Goal: Task Accomplishment & Management: Complete application form

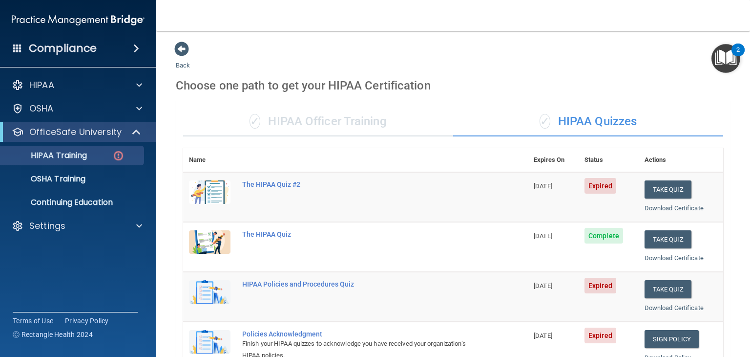
scroll to position [127, 0]
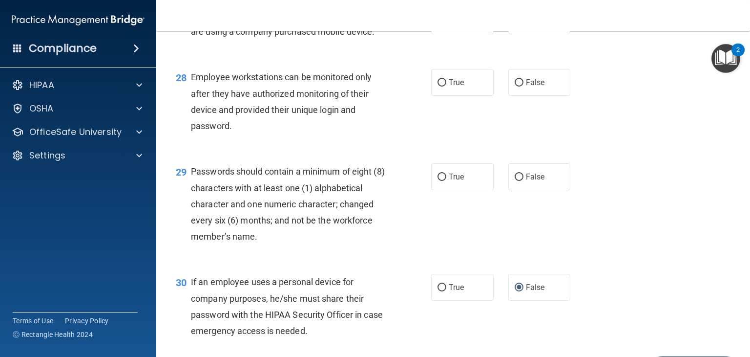
scroll to position [2438, 0]
click at [464, 189] on label "True" at bounding box center [462, 176] width 63 height 27
click at [446, 180] on input "True" at bounding box center [442, 176] width 9 height 7
radio input "true"
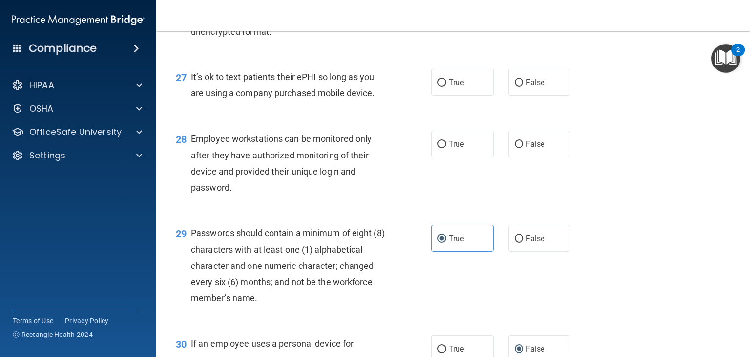
scroll to position [2374, 0]
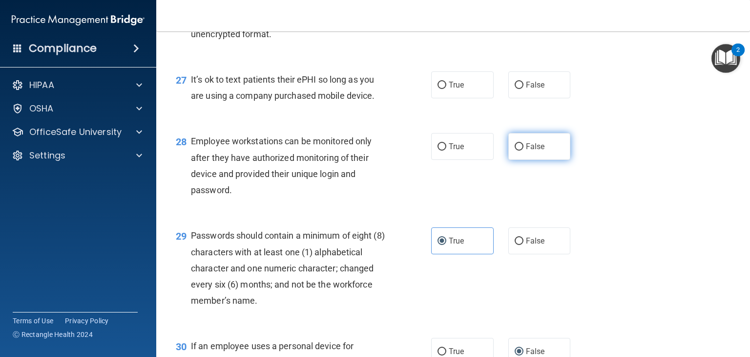
click at [521, 160] on label "False" at bounding box center [539, 146] width 63 height 27
click at [521, 150] on input "False" at bounding box center [519, 146] width 9 height 7
radio input "true"
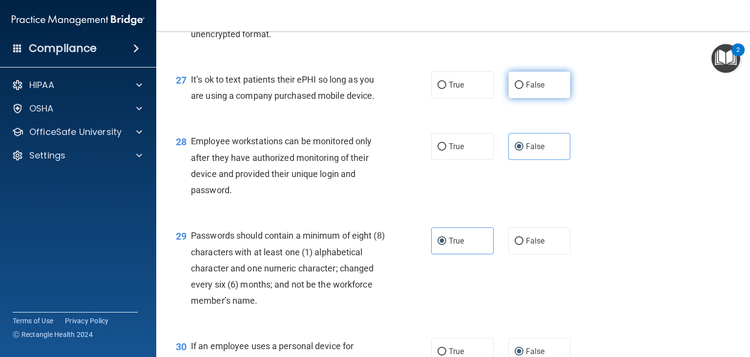
click at [515, 89] on input "False" at bounding box center [519, 85] width 9 height 7
radio input "true"
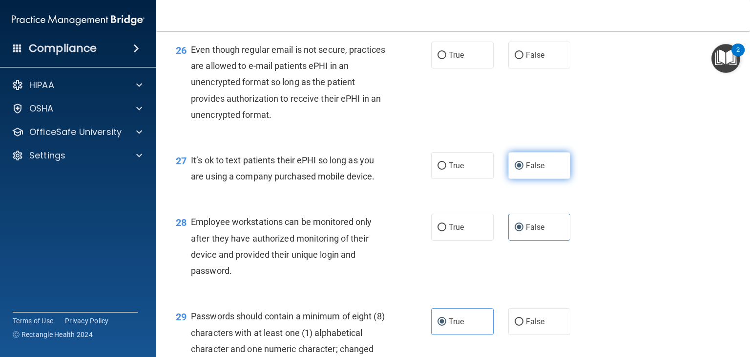
scroll to position [2291, 0]
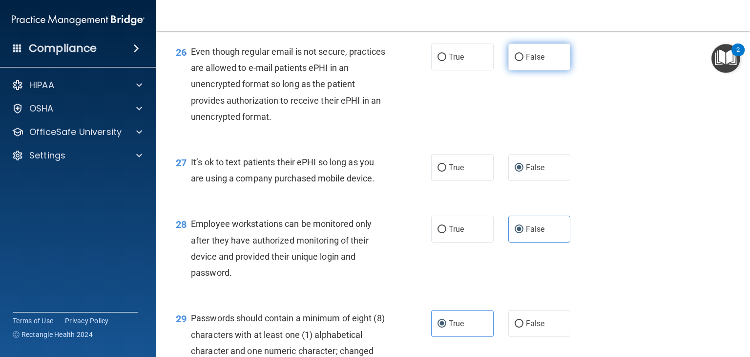
click at [535, 62] on span "False" at bounding box center [535, 56] width 19 height 9
click at [524, 61] on input "False" at bounding box center [519, 57] width 9 height 7
radio input "true"
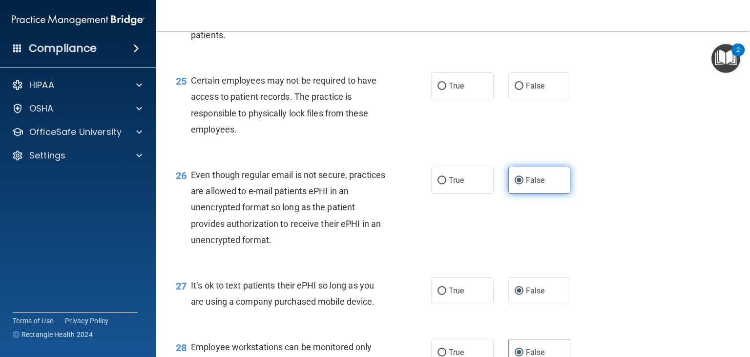
scroll to position [2155, 0]
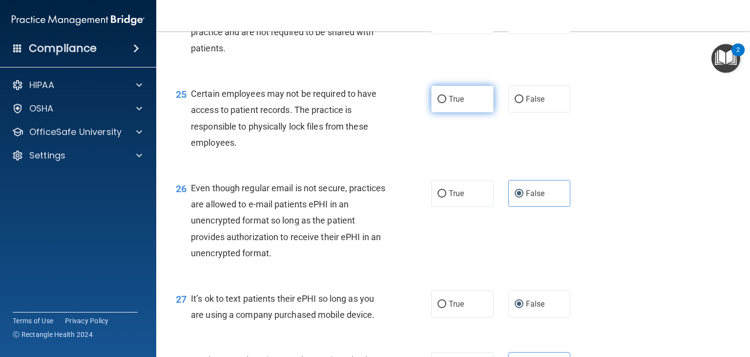
click at [481, 112] on label "True" at bounding box center [462, 98] width 63 height 27
click at [446, 103] on input "True" at bounding box center [442, 99] width 9 height 7
radio input "true"
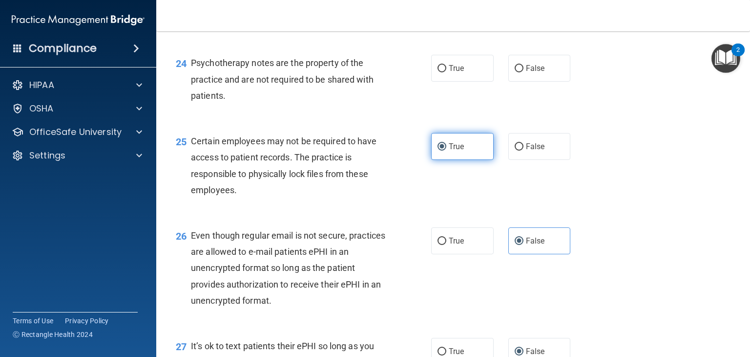
scroll to position [2102, 0]
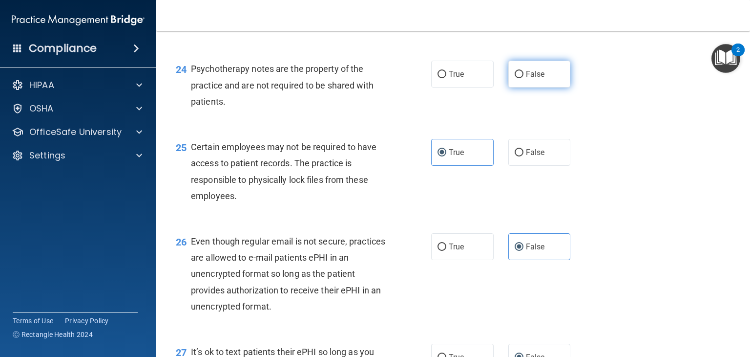
click at [520, 87] on label "False" at bounding box center [539, 74] width 63 height 27
click at [520, 78] on input "False" at bounding box center [519, 74] width 9 height 7
radio input "true"
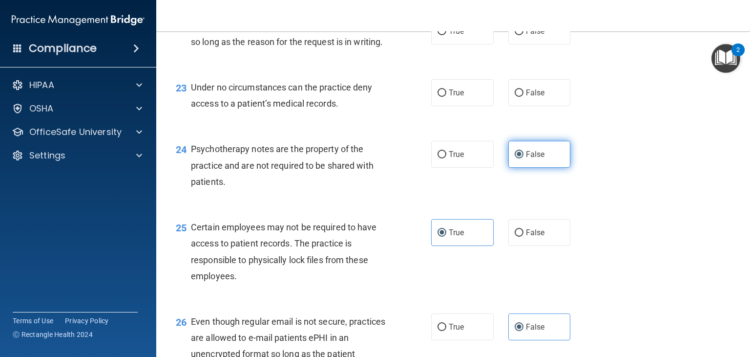
scroll to position [2020, 0]
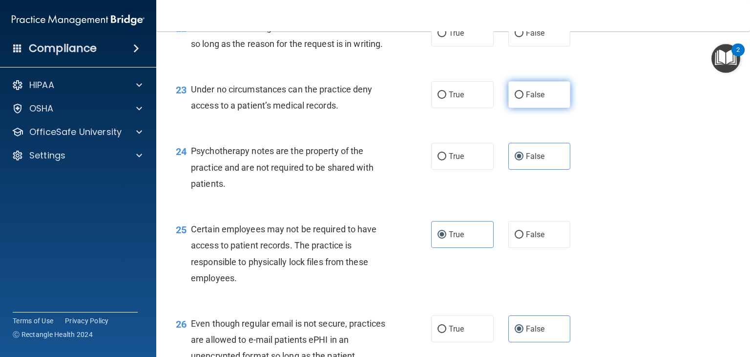
click at [517, 108] on label "False" at bounding box center [539, 94] width 63 height 27
click at [517, 99] on input "False" at bounding box center [519, 94] width 9 height 7
radio input "true"
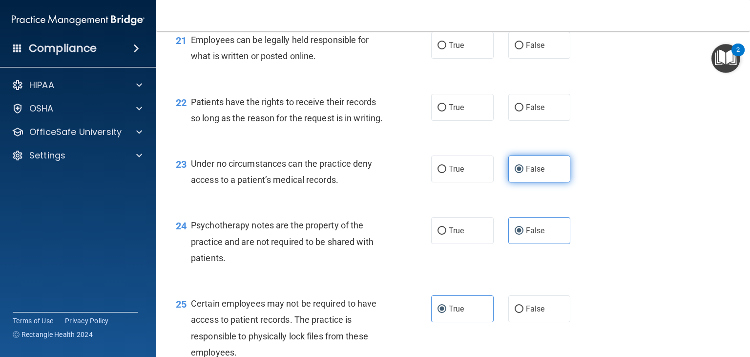
scroll to position [1946, 0]
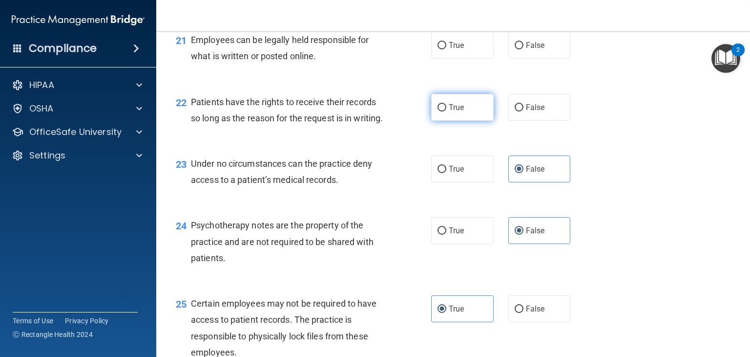
click at [462, 121] on label "True" at bounding box center [462, 107] width 63 height 27
click at [446, 111] on input "True" at bounding box center [442, 107] width 9 height 7
radio input "true"
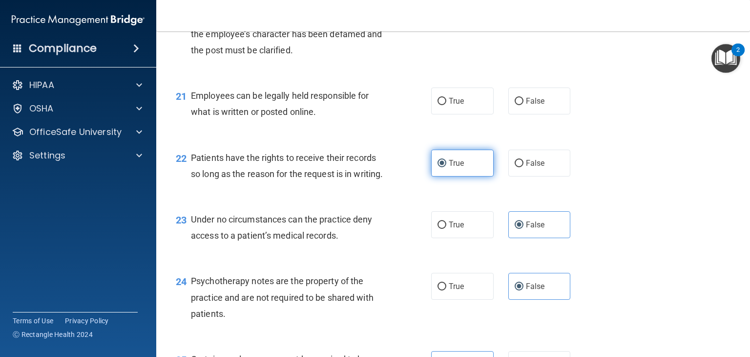
scroll to position [1889, 0]
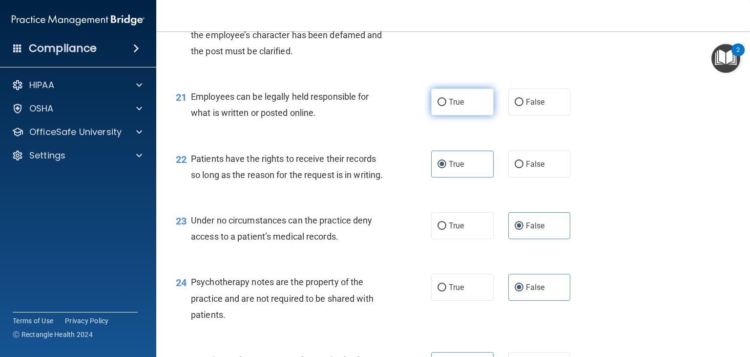
click at [462, 115] on label "True" at bounding box center [462, 101] width 63 height 27
click at [446, 106] on input "True" at bounding box center [442, 102] width 9 height 7
radio input "true"
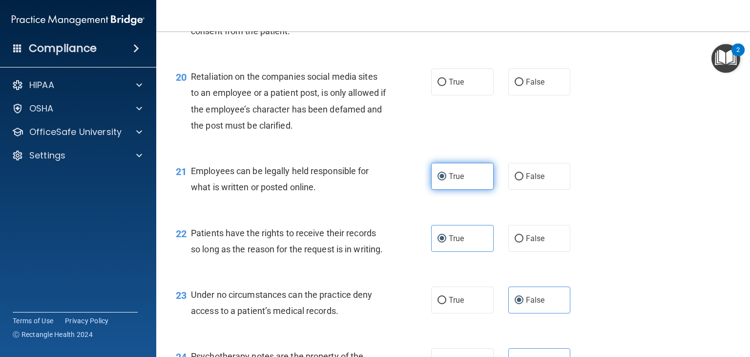
scroll to position [1811, 0]
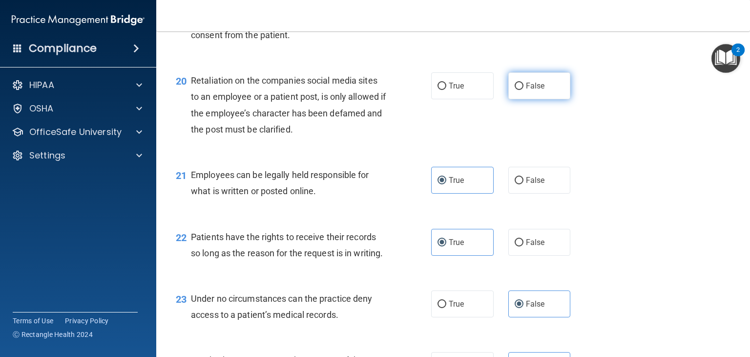
click at [517, 99] on label "False" at bounding box center [539, 85] width 63 height 27
click at [517, 90] on input "False" at bounding box center [519, 86] width 9 height 7
radio input "true"
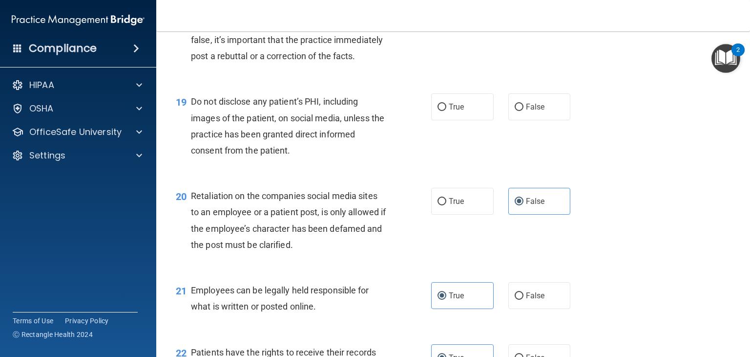
scroll to position [1696, 0]
click at [515, 111] on input "False" at bounding box center [519, 107] width 9 height 7
radio input "true"
click at [464, 120] on label "True" at bounding box center [462, 106] width 63 height 27
click at [446, 111] on input "True" at bounding box center [442, 107] width 9 height 7
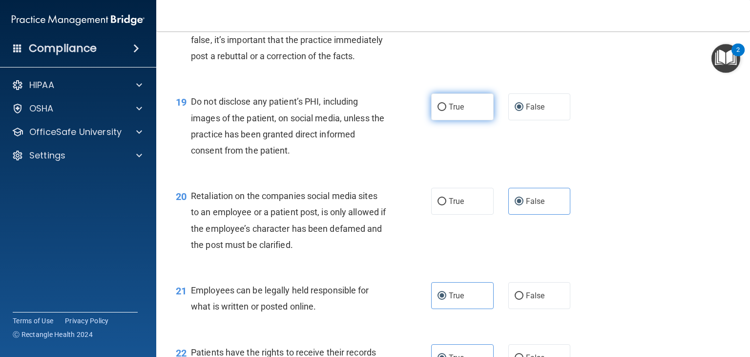
radio input "true"
radio input "false"
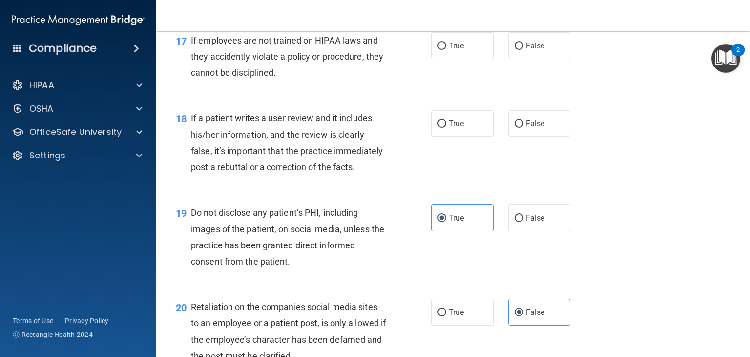
scroll to position [1559, 0]
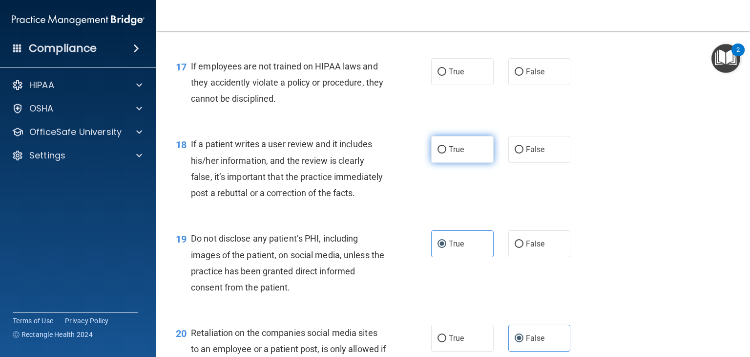
click at [455, 163] on label "True" at bounding box center [462, 149] width 63 height 27
click at [446, 153] on input "True" at bounding box center [442, 149] width 9 height 7
radio input "true"
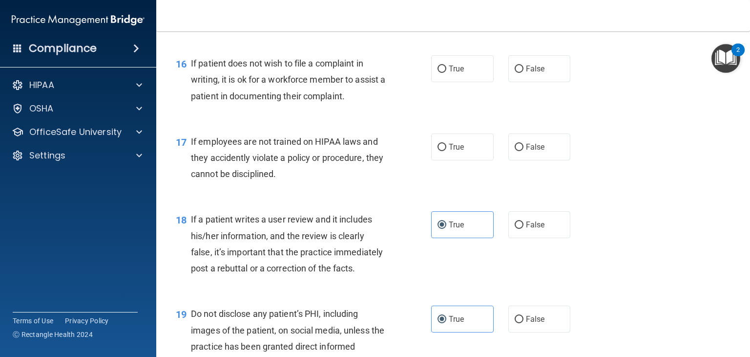
scroll to position [1471, 0]
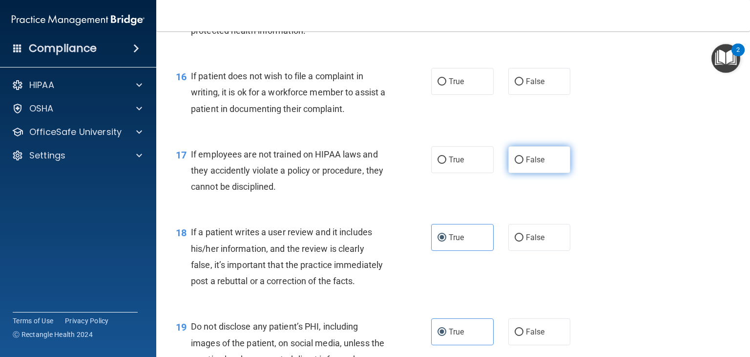
click at [512, 169] on label "False" at bounding box center [539, 159] width 63 height 27
click at [515, 164] on input "False" at bounding box center [519, 159] width 9 height 7
radio input "true"
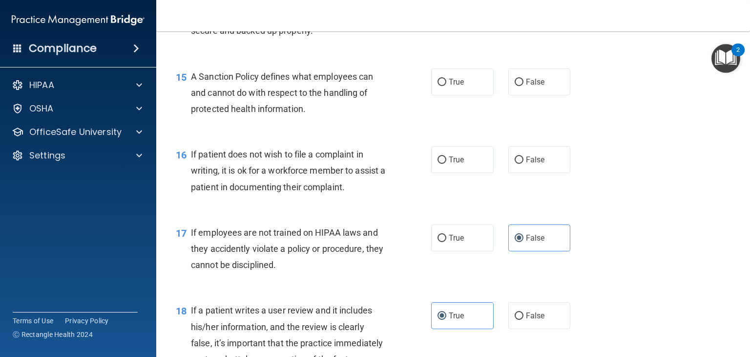
scroll to position [1389, 0]
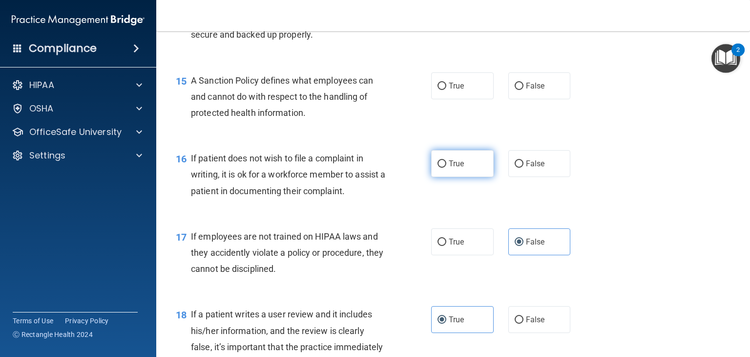
click at [458, 168] on span "True" at bounding box center [456, 163] width 15 height 9
click at [446, 168] on input "True" at bounding box center [442, 163] width 9 height 7
radio input "true"
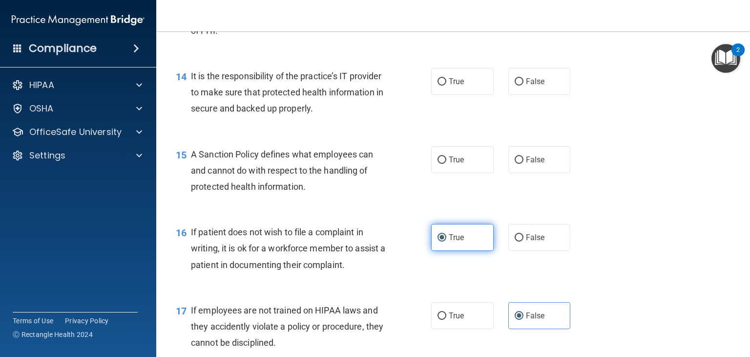
scroll to position [1315, 0]
click at [458, 165] on span "True" at bounding box center [456, 159] width 15 height 9
click at [446, 164] on input "True" at bounding box center [442, 160] width 9 height 7
radio input "true"
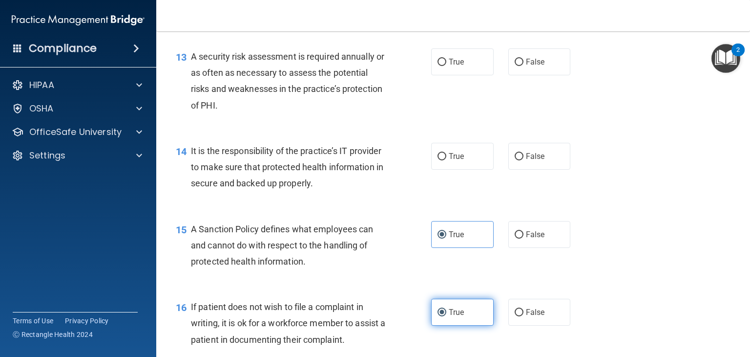
scroll to position [1240, 0]
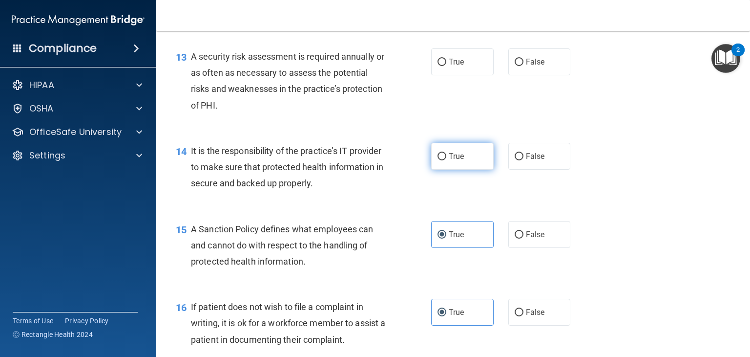
click at [461, 169] on label "True" at bounding box center [462, 156] width 63 height 27
click at [446, 160] on input "True" at bounding box center [442, 156] width 9 height 7
radio input "true"
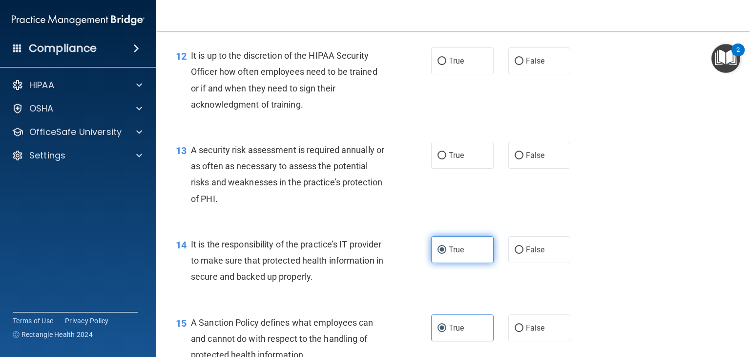
scroll to position [1147, 0]
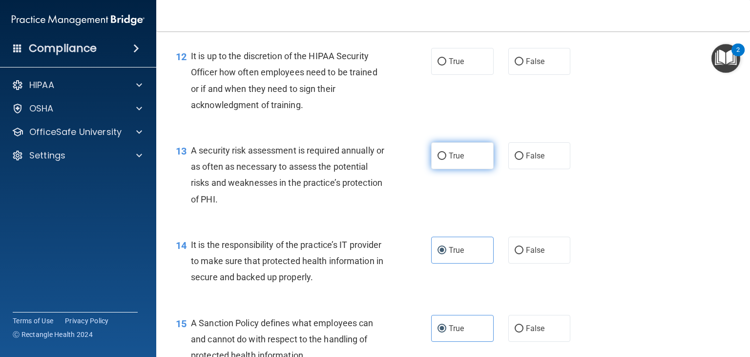
click at [460, 160] on span "True" at bounding box center [456, 155] width 15 height 9
click at [446, 160] on input "True" at bounding box center [442, 155] width 9 height 7
radio input "true"
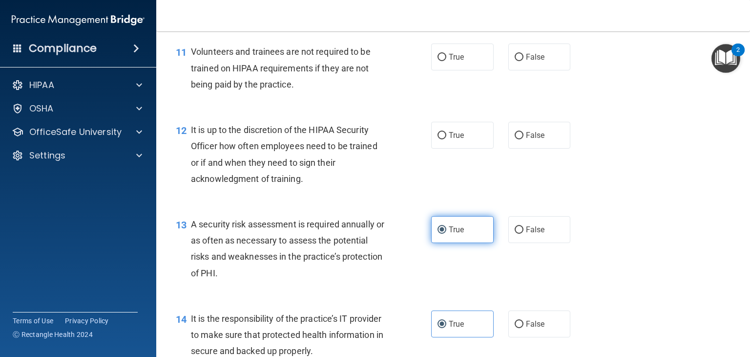
scroll to position [1068, 0]
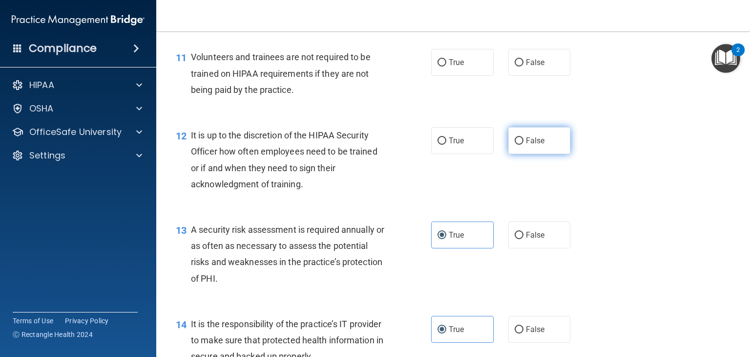
click at [510, 153] on label "False" at bounding box center [539, 140] width 63 height 27
click at [515, 145] on input "False" at bounding box center [519, 140] width 9 height 7
radio input "true"
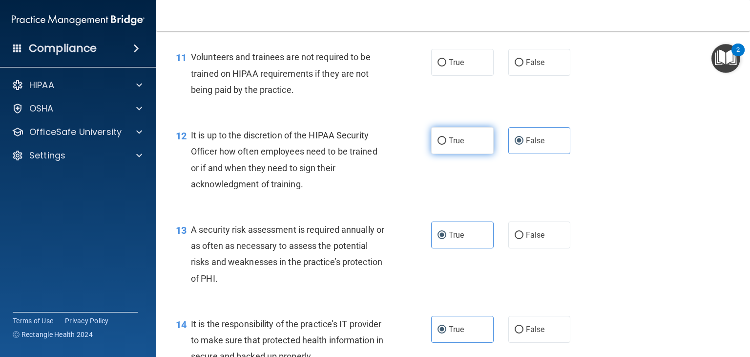
click at [459, 145] on span "True" at bounding box center [456, 140] width 15 height 9
click at [446, 145] on input "True" at bounding box center [442, 140] width 9 height 7
radio input "true"
radio input "false"
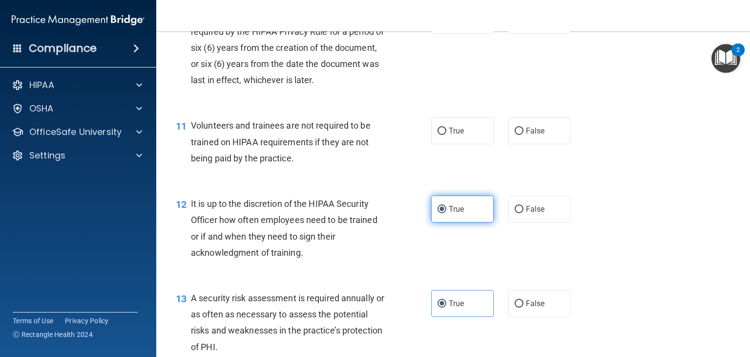
scroll to position [987, 0]
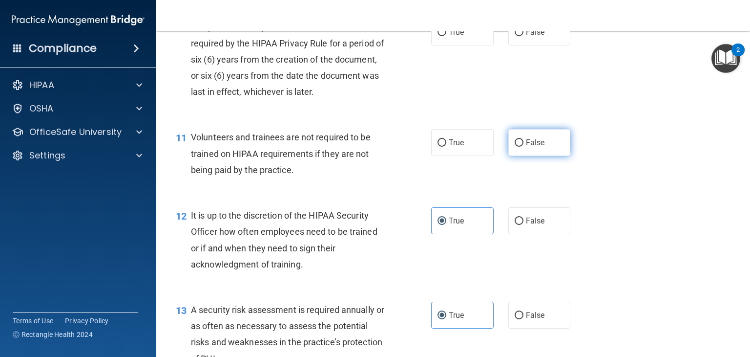
click at [519, 156] on label "False" at bounding box center [539, 142] width 63 height 27
click at [519, 147] on input "False" at bounding box center [519, 142] width 9 height 7
radio input "true"
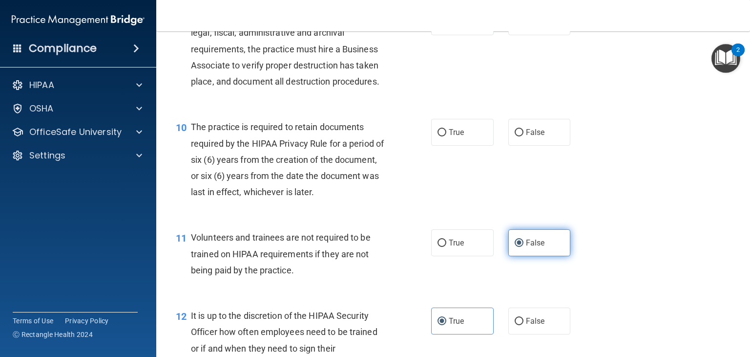
scroll to position [888, 0]
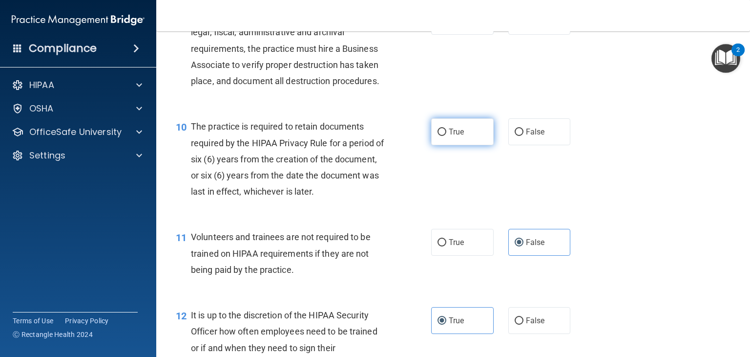
click at [459, 145] on label "True" at bounding box center [462, 131] width 63 height 27
click at [446, 136] on input "True" at bounding box center [442, 131] width 9 height 7
radio input "true"
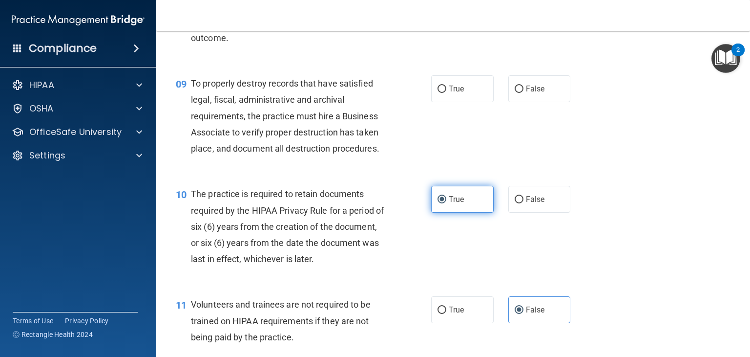
scroll to position [817, 0]
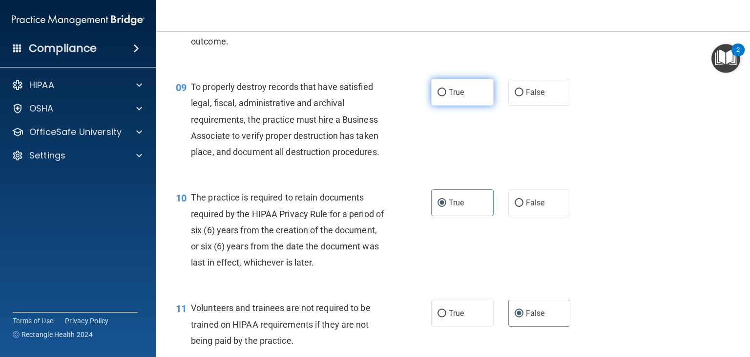
click at [449, 105] on label "True" at bounding box center [462, 92] width 63 height 27
click at [446, 96] on input "True" at bounding box center [442, 92] width 9 height 7
radio input "true"
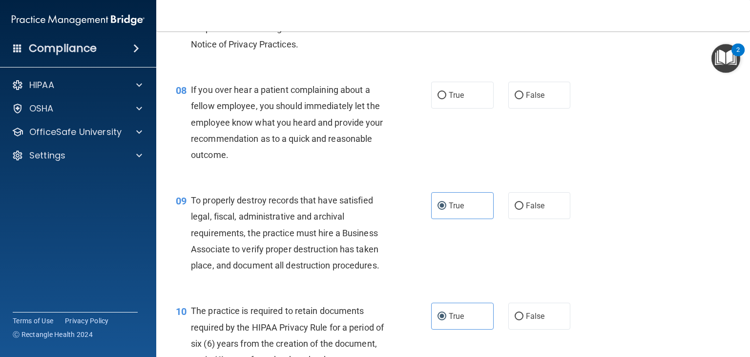
scroll to position [0, 0]
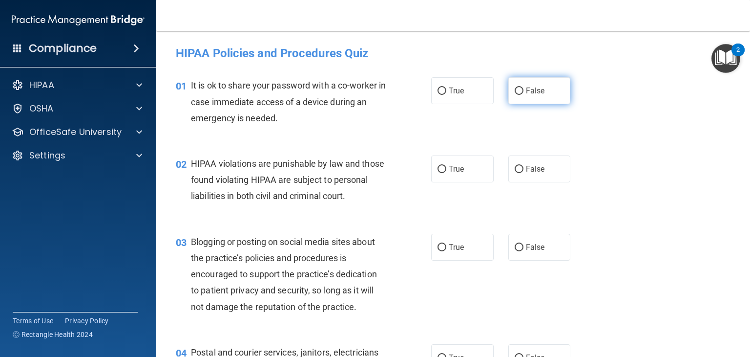
click at [518, 86] on label "False" at bounding box center [539, 90] width 63 height 27
click at [518, 87] on input "False" at bounding box center [519, 90] width 9 height 7
radio input "true"
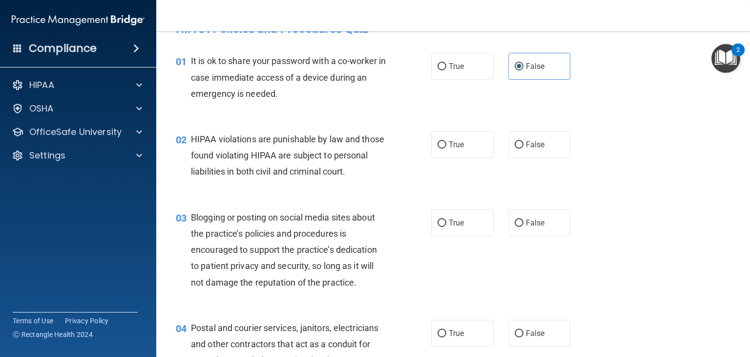
scroll to position [25, 0]
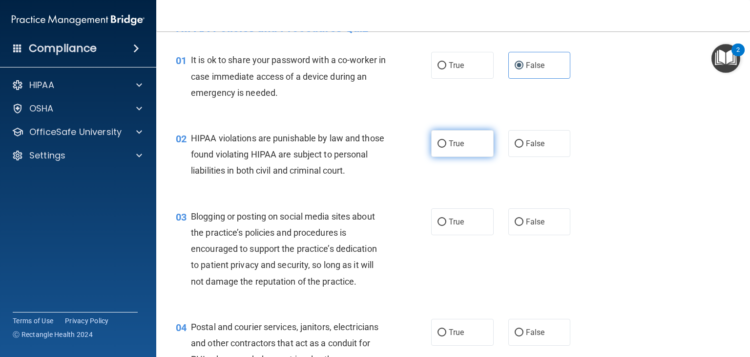
click at [464, 139] on label "True" at bounding box center [462, 143] width 63 height 27
click at [446, 140] on input "True" at bounding box center [442, 143] width 9 height 7
radio input "true"
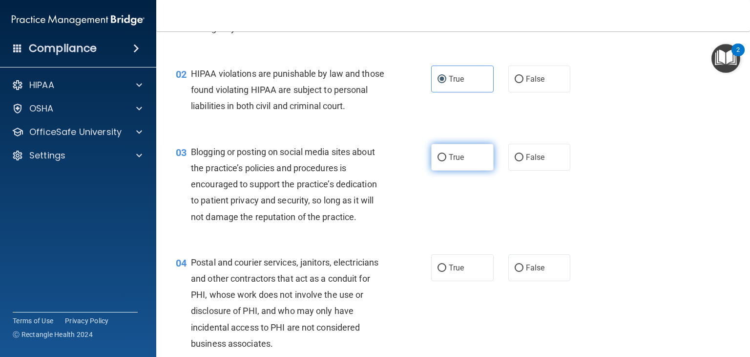
click at [461, 170] on label "True" at bounding box center [462, 157] width 63 height 27
click at [446, 161] on input "True" at bounding box center [442, 157] width 9 height 7
radio input "true"
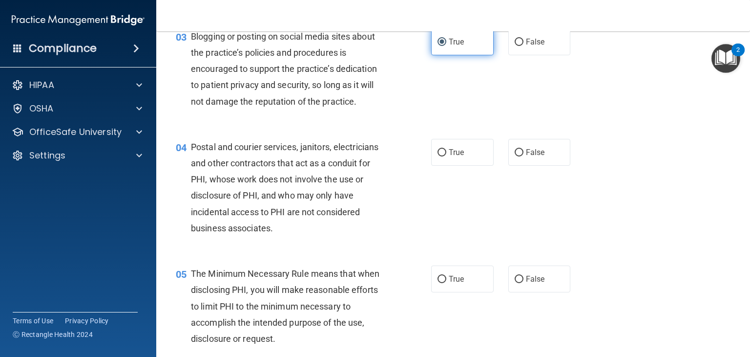
scroll to position [207, 0]
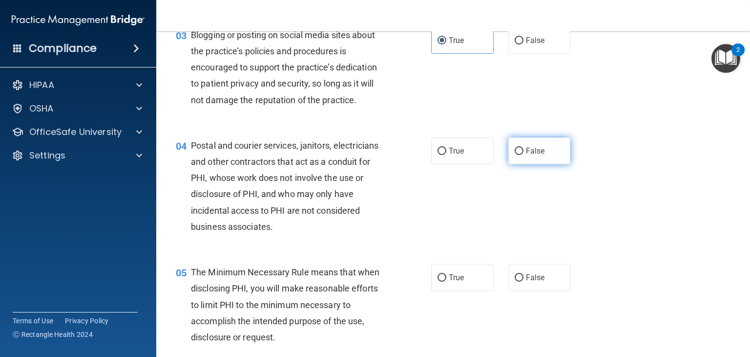
click at [515, 155] on input "False" at bounding box center [519, 150] width 9 height 7
radio input "true"
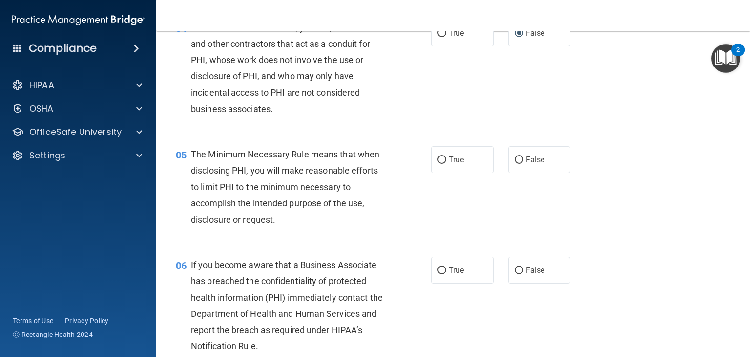
scroll to position [334, 0]
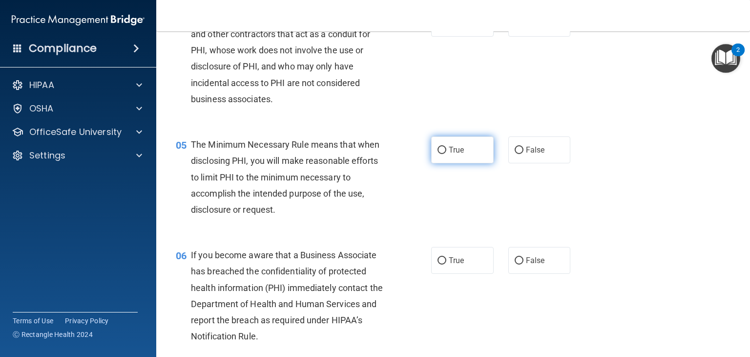
click at [442, 163] on label "True" at bounding box center [462, 149] width 63 height 27
click at [442, 154] on input "True" at bounding box center [442, 150] width 9 height 7
radio input "true"
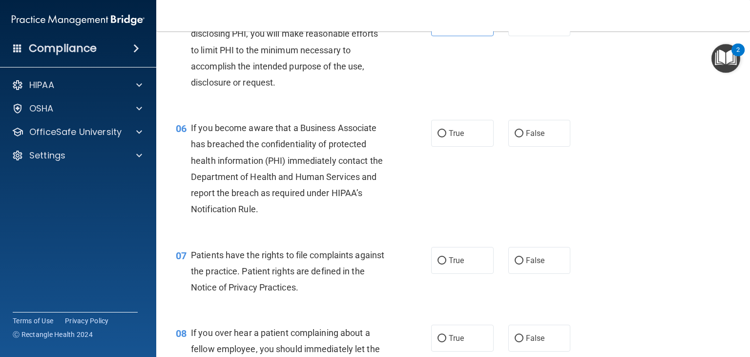
scroll to position [462, 0]
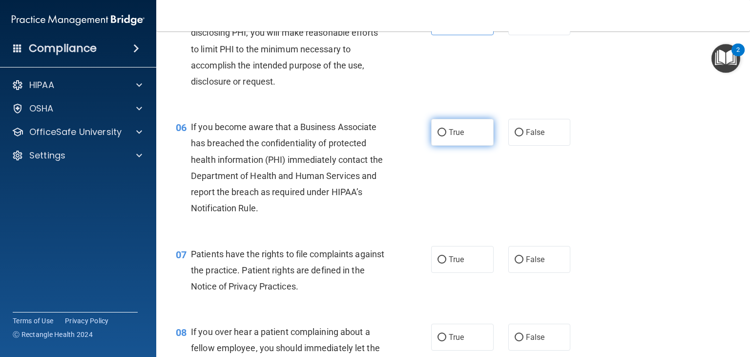
click at [467, 143] on label "True" at bounding box center [462, 132] width 63 height 27
click at [446, 136] on input "True" at bounding box center [442, 132] width 9 height 7
radio input "true"
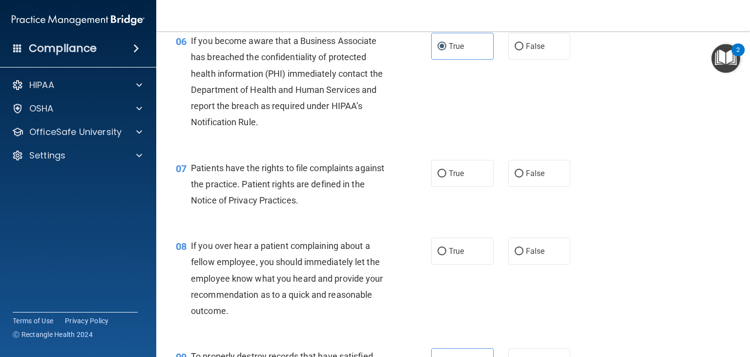
scroll to position [549, 0]
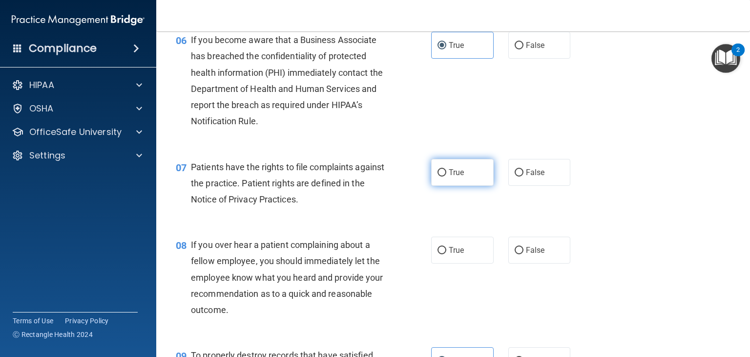
click at [465, 186] on label "True" at bounding box center [462, 172] width 63 height 27
click at [446, 176] on input "True" at bounding box center [442, 172] width 9 height 7
radio input "true"
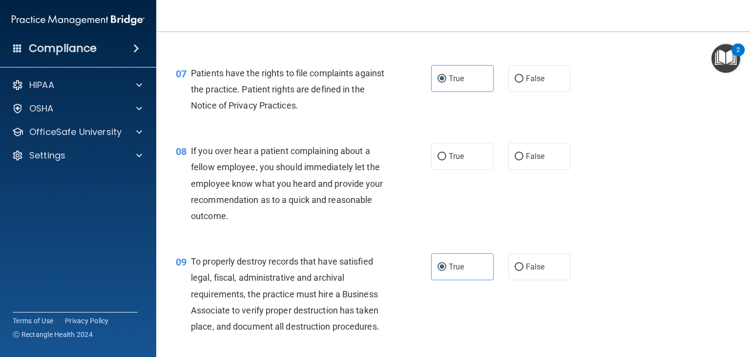
scroll to position [660, 0]
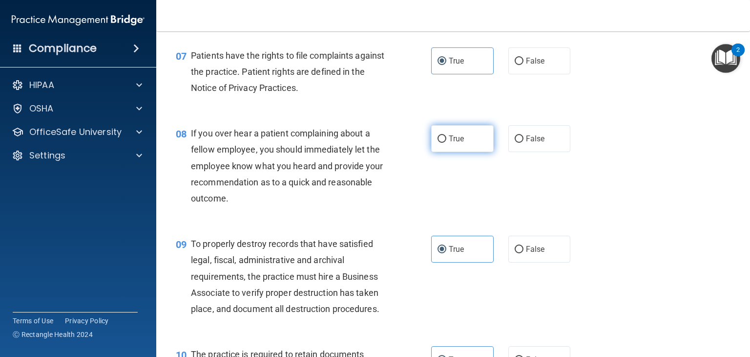
click at [444, 152] on label "True" at bounding box center [462, 138] width 63 height 27
click at [444, 143] on input "True" at bounding box center [442, 138] width 9 height 7
radio input "true"
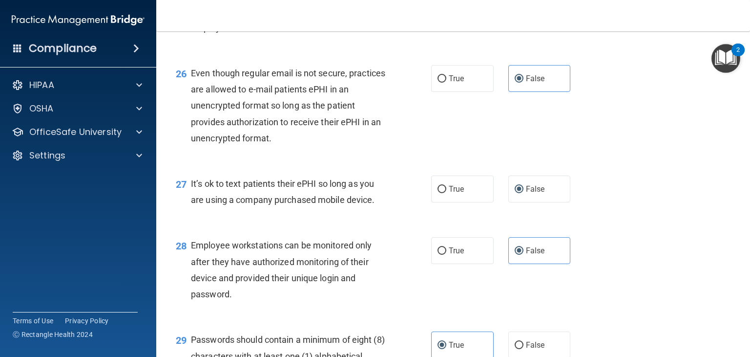
scroll to position [2550, 0]
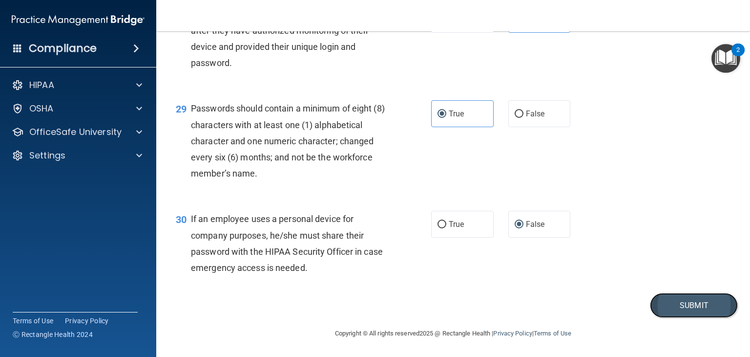
click at [664, 314] on button "Submit" at bounding box center [694, 305] width 88 height 25
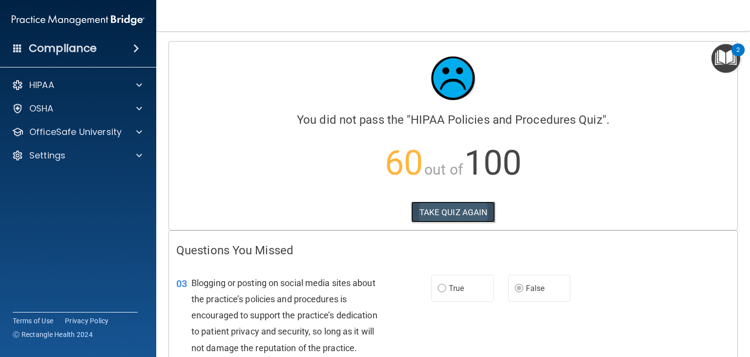
click at [441, 216] on button "TAKE QUIZ AGAIN" at bounding box center [453, 211] width 84 height 21
